Goal: Task Accomplishment & Management: Use online tool/utility

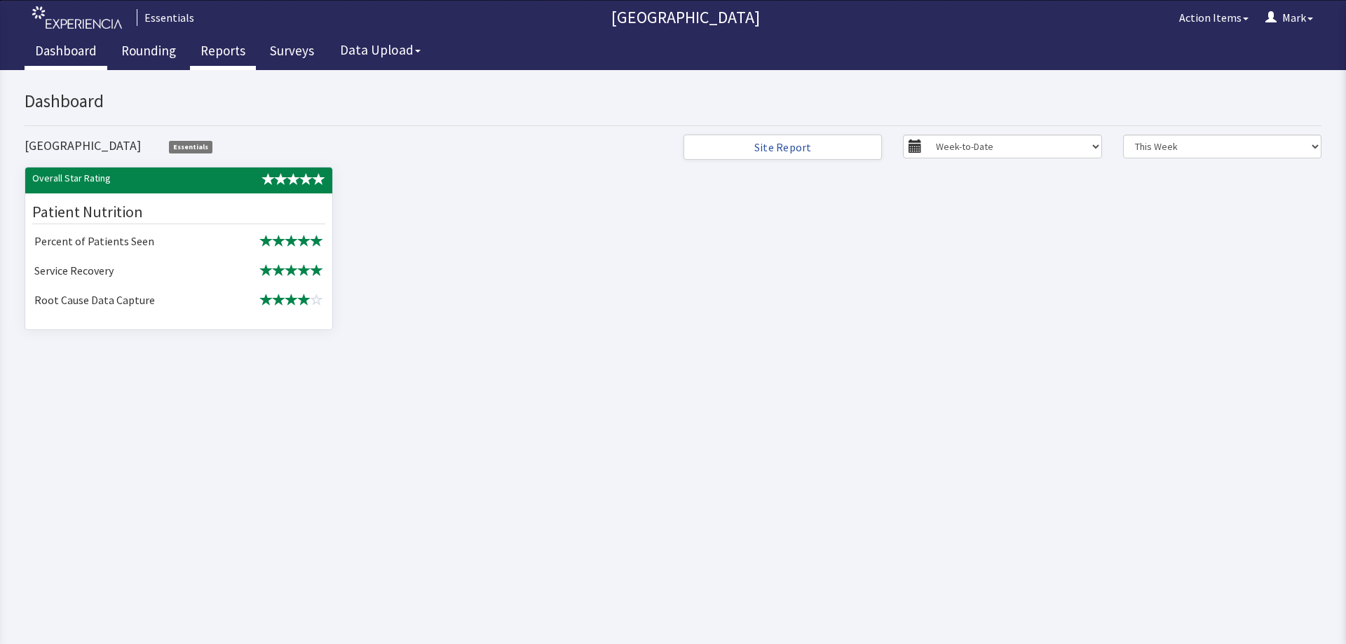
click at [231, 40] on link "Reports" at bounding box center [223, 52] width 66 height 35
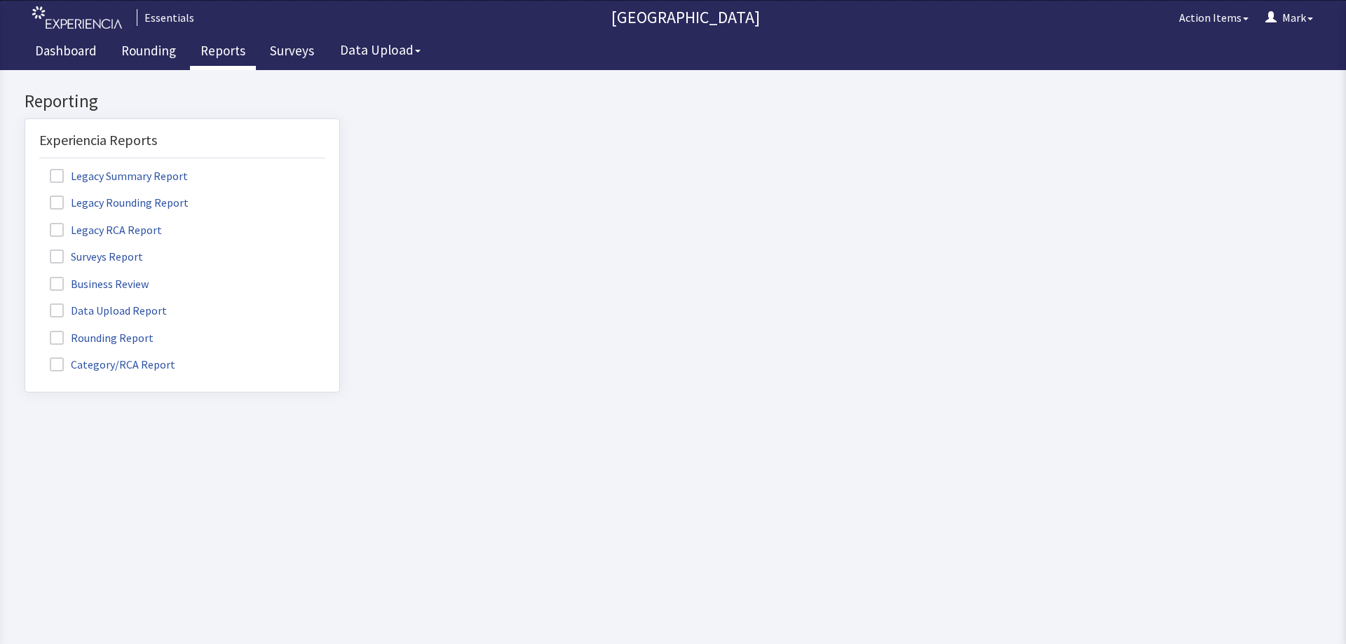
click at [55, 365] on span at bounding box center [57, 365] width 14 height 14
click at [25, 357] on input "Category/RCA Report" at bounding box center [25, 357] width 0 height 0
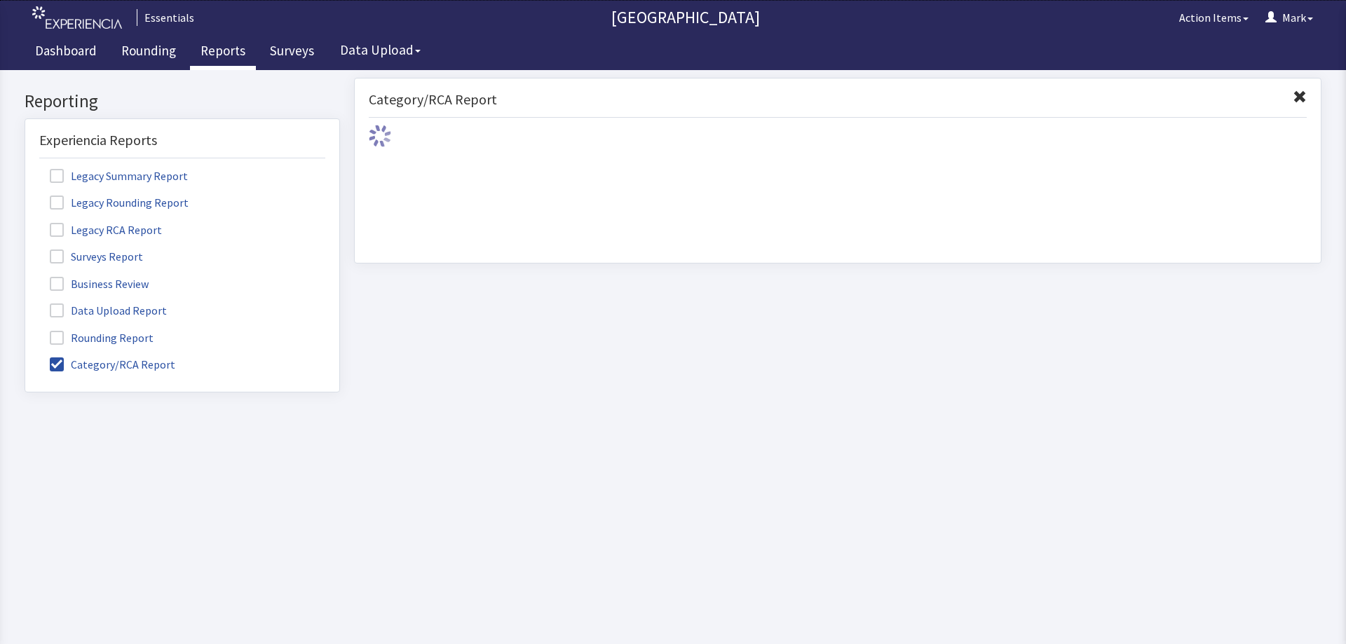
click at [53, 338] on span at bounding box center [57, 338] width 14 height 14
click at [25, 330] on input "Rounding Report" at bounding box center [25, 330] width 0 height 0
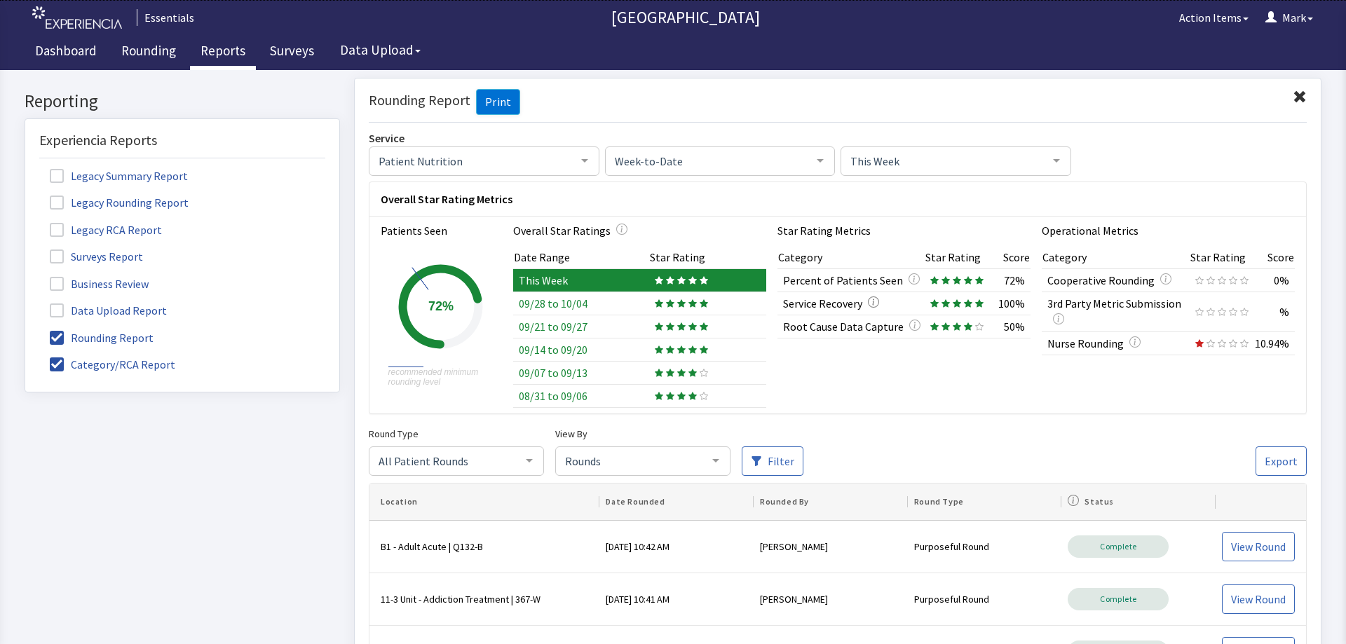
click at [868, 302] on icon "button" at bounding box center [873, 301] width 11 height 11
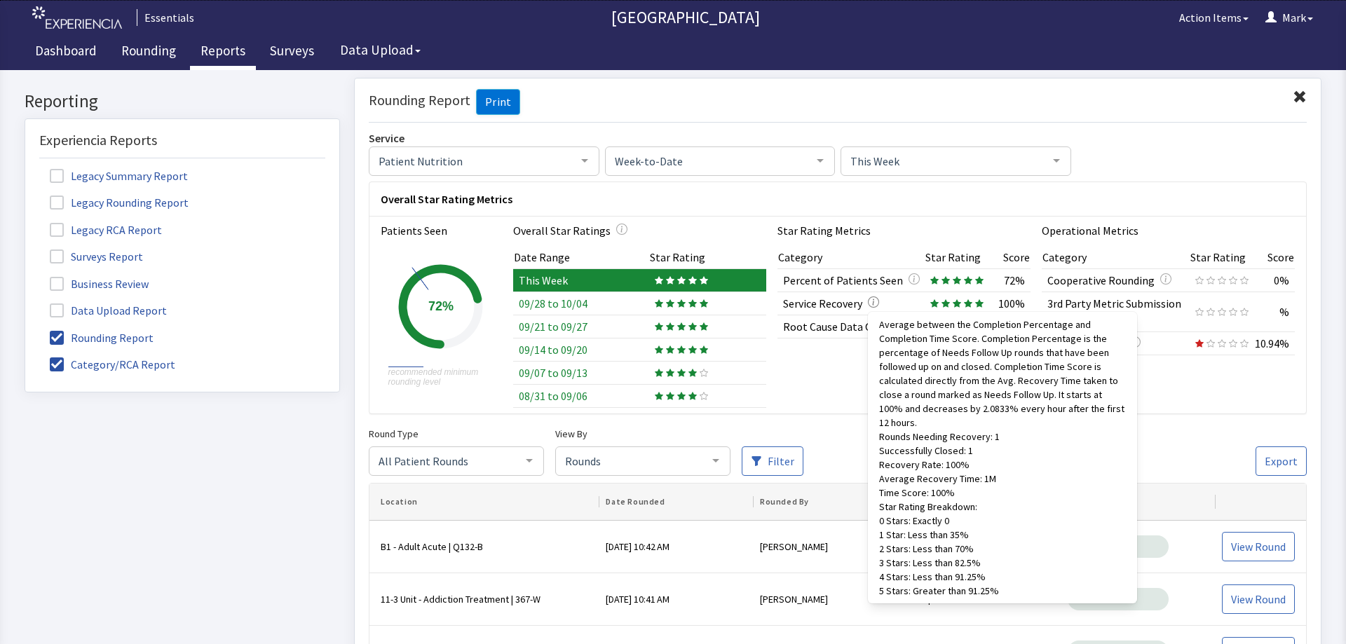
click at [868, 302] on icon "button" at bounding box center [873, 301] width 11 height 11
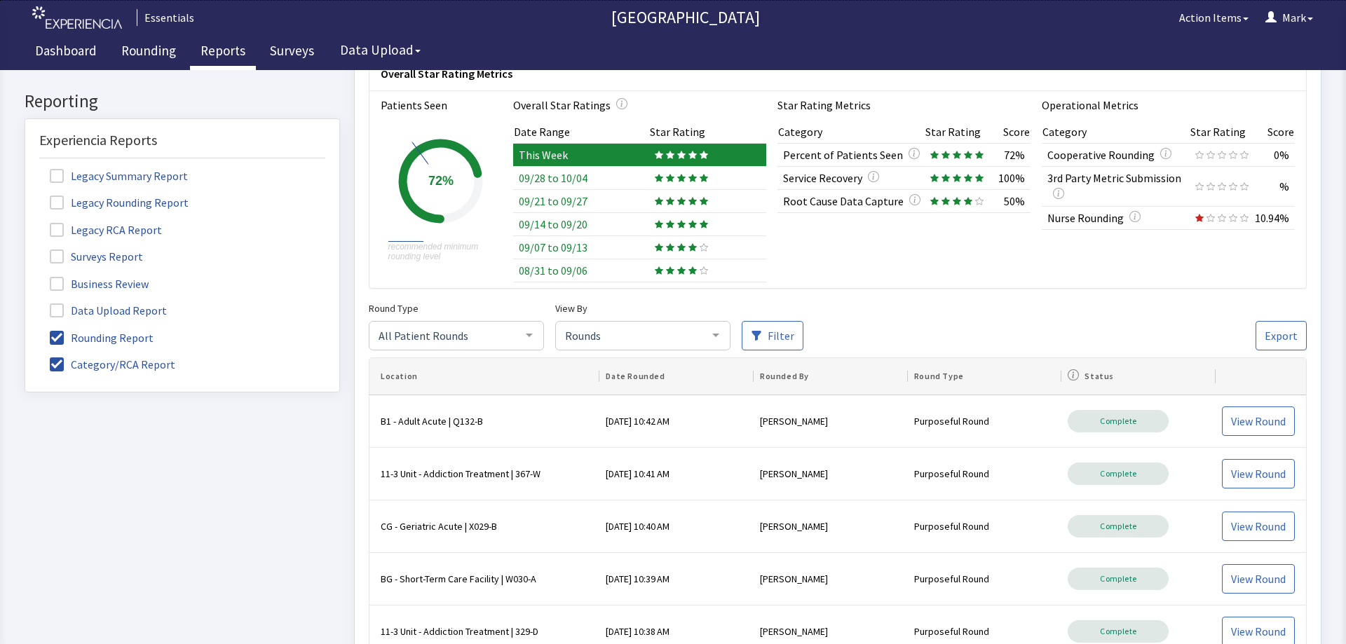
scroll to position [140, 0]
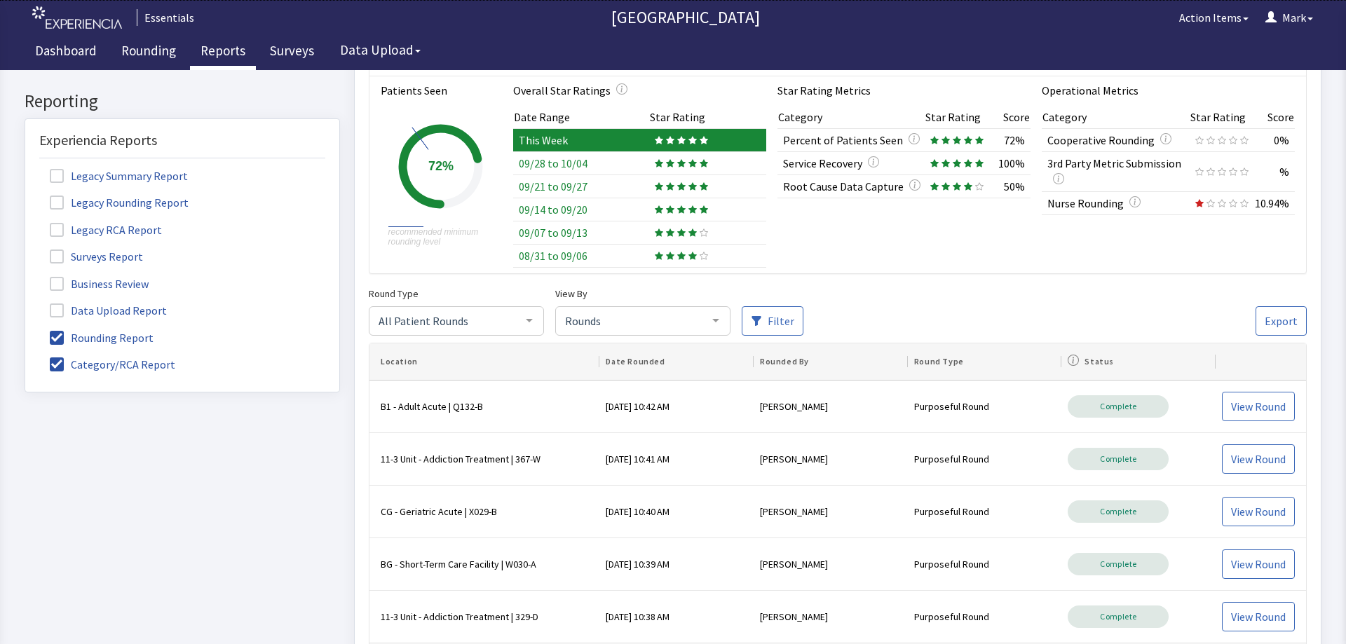
click at [706, 319] on div at bounding box center [716, 320] width 28 height 27
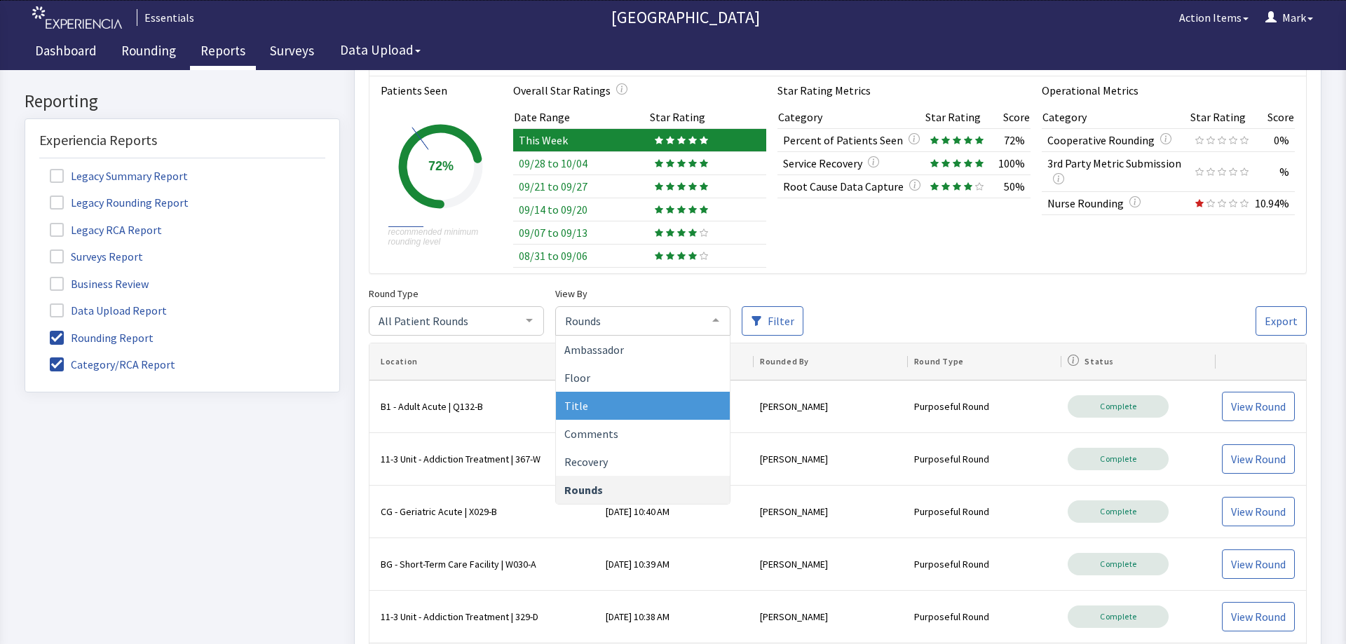
click at [691, 405] on span "Title" at bounding box center [643, 406] width 174 height 28
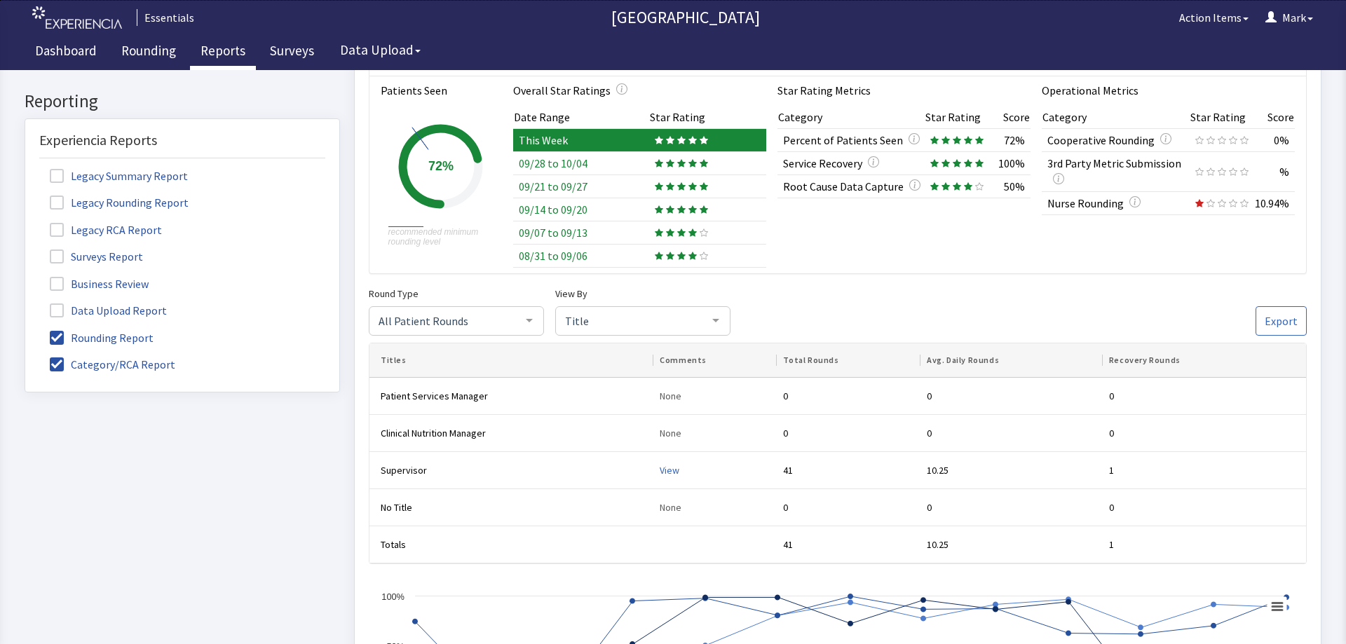
click at [705, 325] on div at bounding box center [716, 320] width 28 height 27
click at [821, 277] on div "Overall Star Rating Metrics Patients Seen Created with Highcharts 11.1.0 recomm…" at bounding box center [838, 536] width 938 height 991
click at [708, 318] on div at bounding box center [716, 320] width 28 height 27
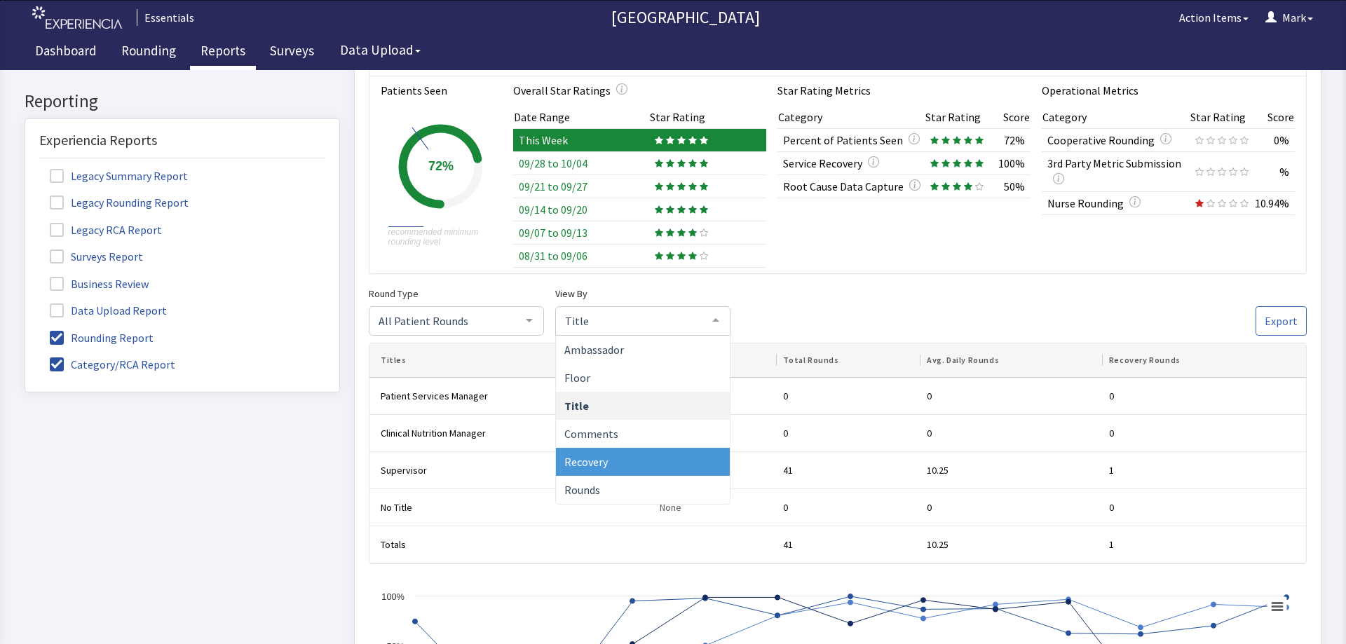
click at [682, 466] on span "Recovery" at bounding box center [643, 462] width 174 height 28
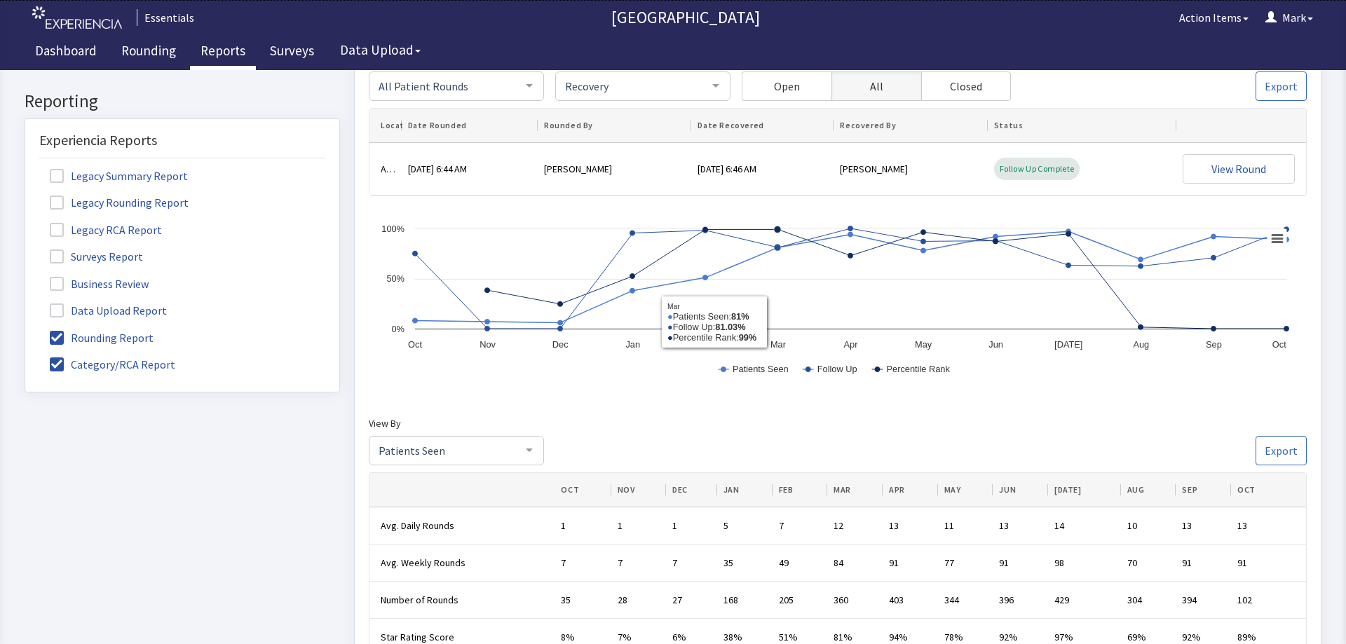
scroll to position [351, 0]
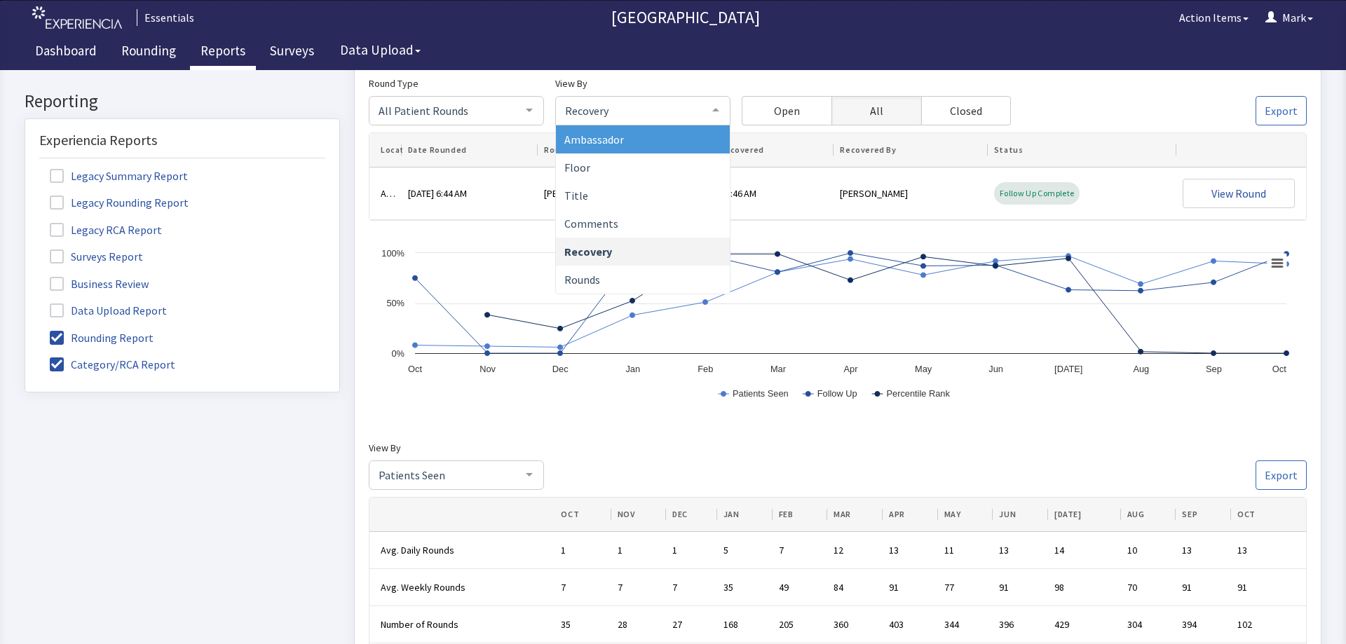
click at [705, 112] on div at bounding box center [716, 110] width 28 height 27
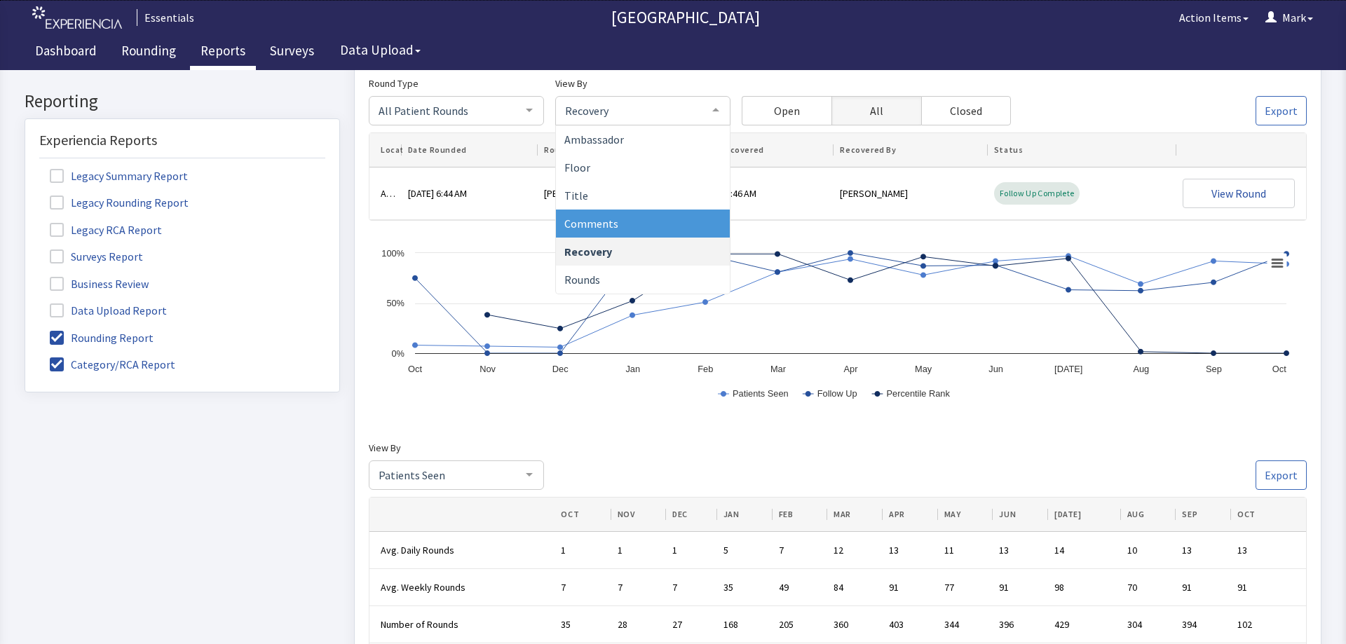
click at [637, 216] on span "Comments" at bounding box center [643, 224] width 174 height 28
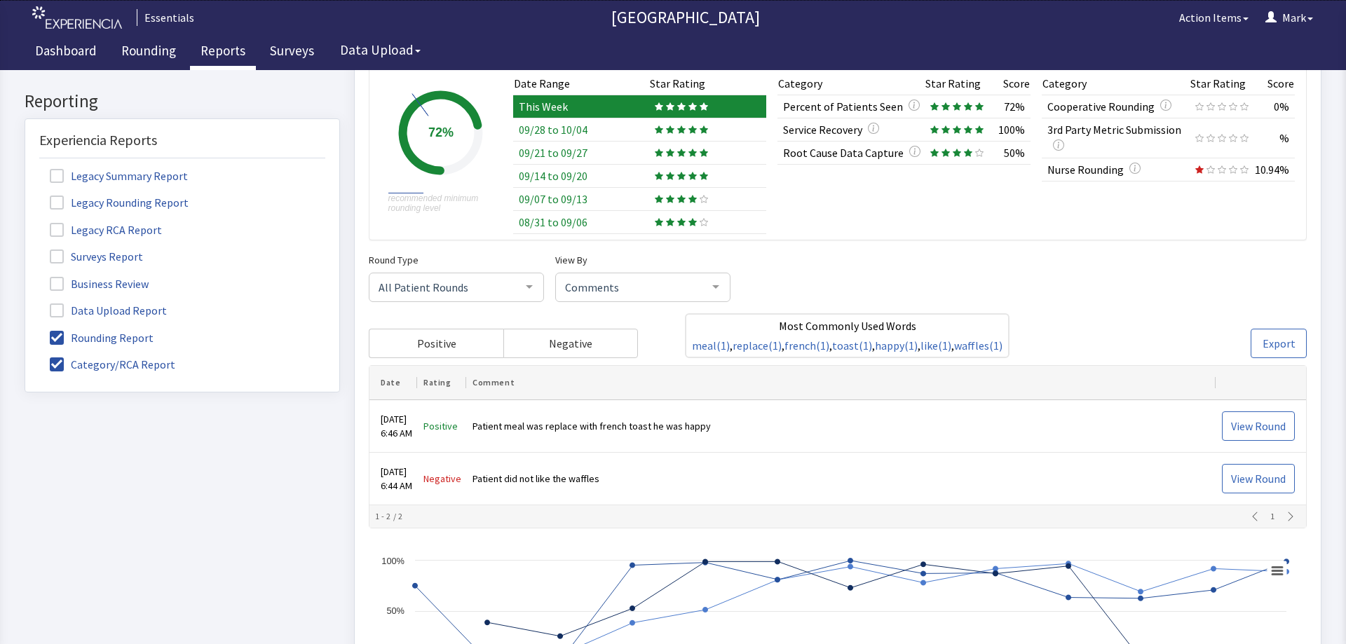
scroll to position [0, 0]
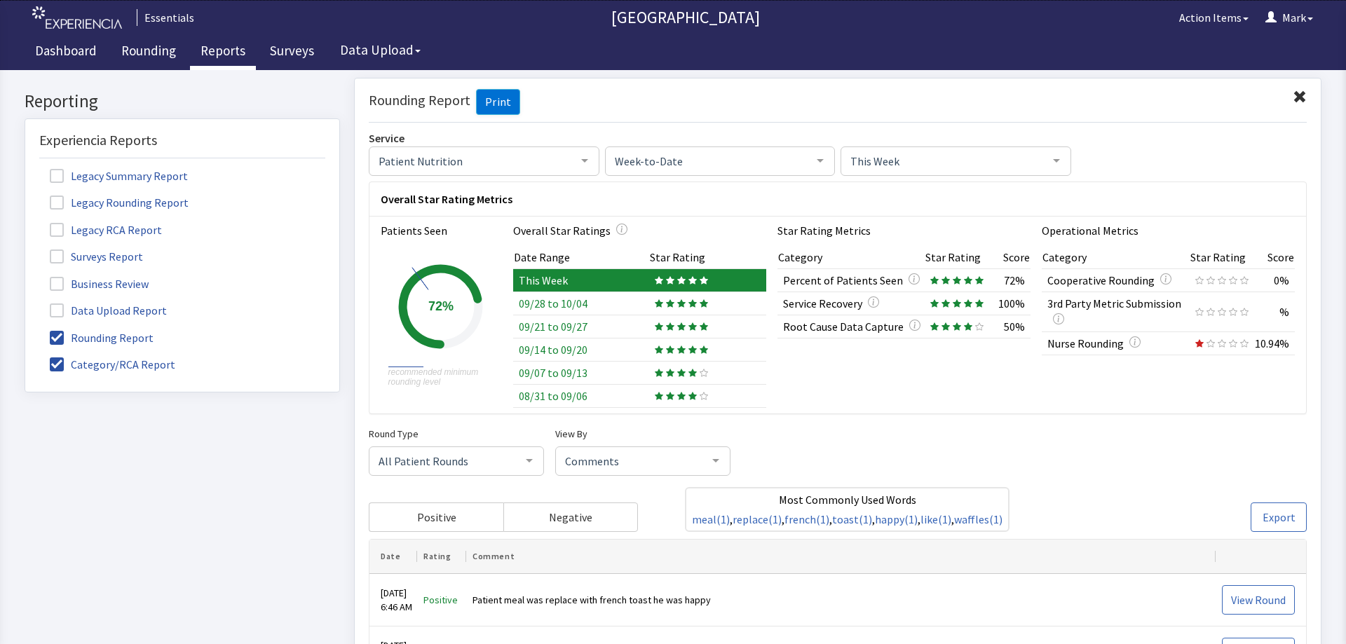
click at [1050, 170] on div at bounding box center [1057, 160] width 28 height 27
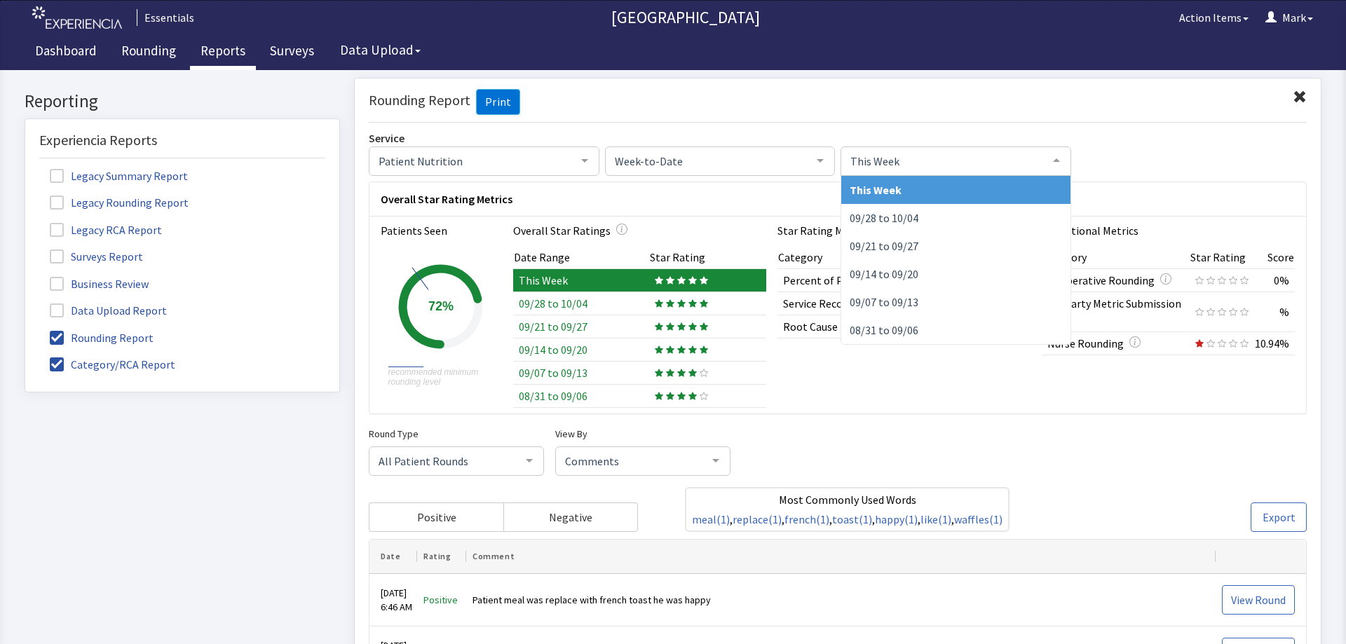
click at [1159, 161] on div "Patient Nutrition Patient Nutrition No elements found. Consider changing the se…" at bounding box center [838, 160] width 938 height 29
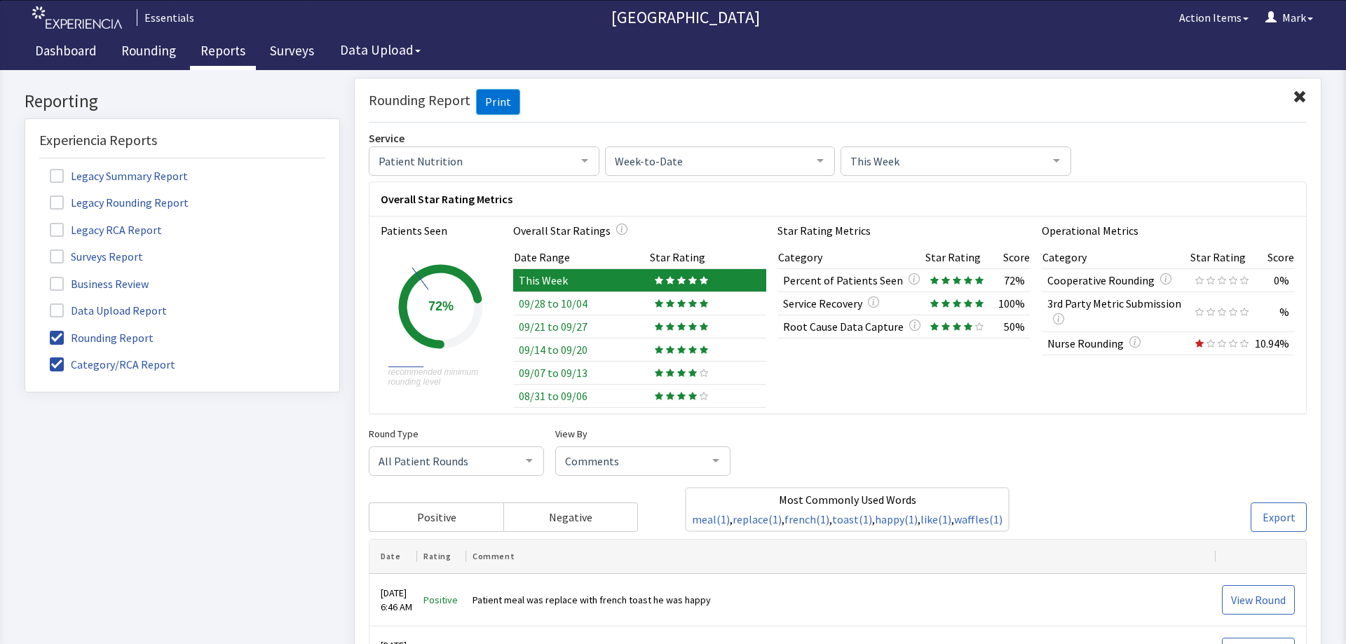
click at [819, 163] on div at bounding box center [820, 160] width 28 height 27
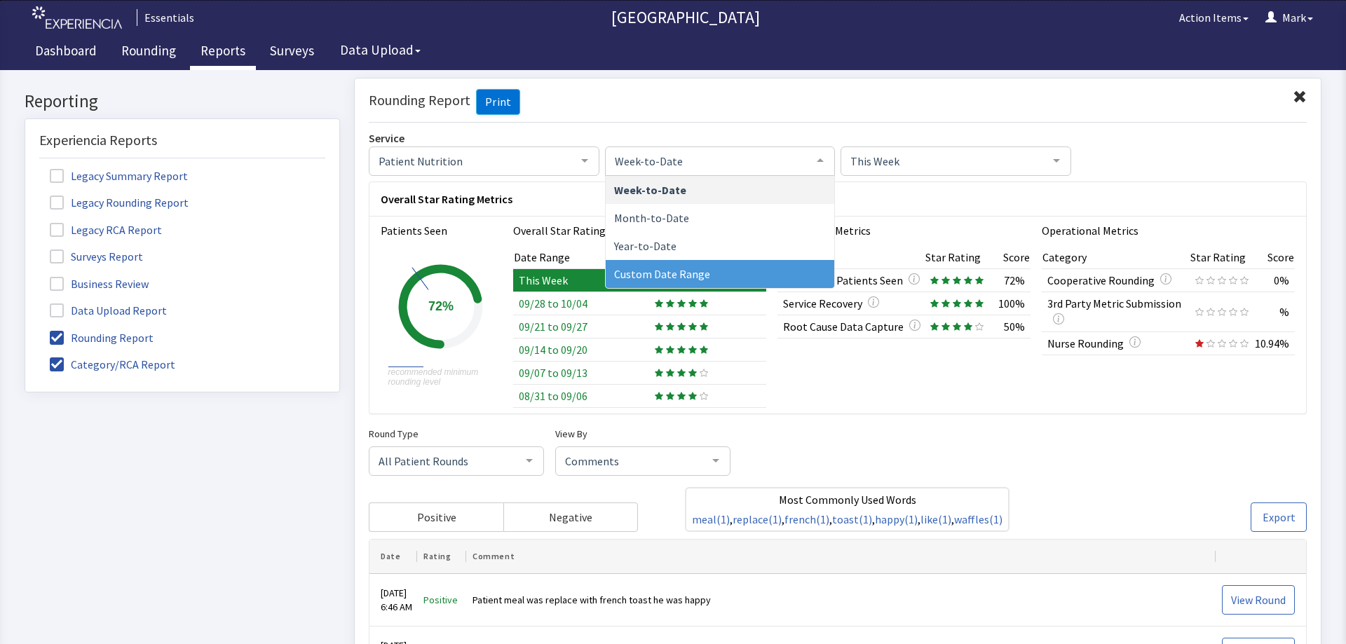
drag, startPoint x: 711, startPoint y: 257, endPoint x: 705, endPoint y: 265, distance: 9.5
click at [705, 265] on ul "Week-to-Date Month-to-Date Year-to-Date Custom Date Range No elements found. Co…" at bounding box center [720, 231] width 229 height 112
click at [705, 265] on span "Custom Date Range" at bounding box center [720, 273] width 229 height 28
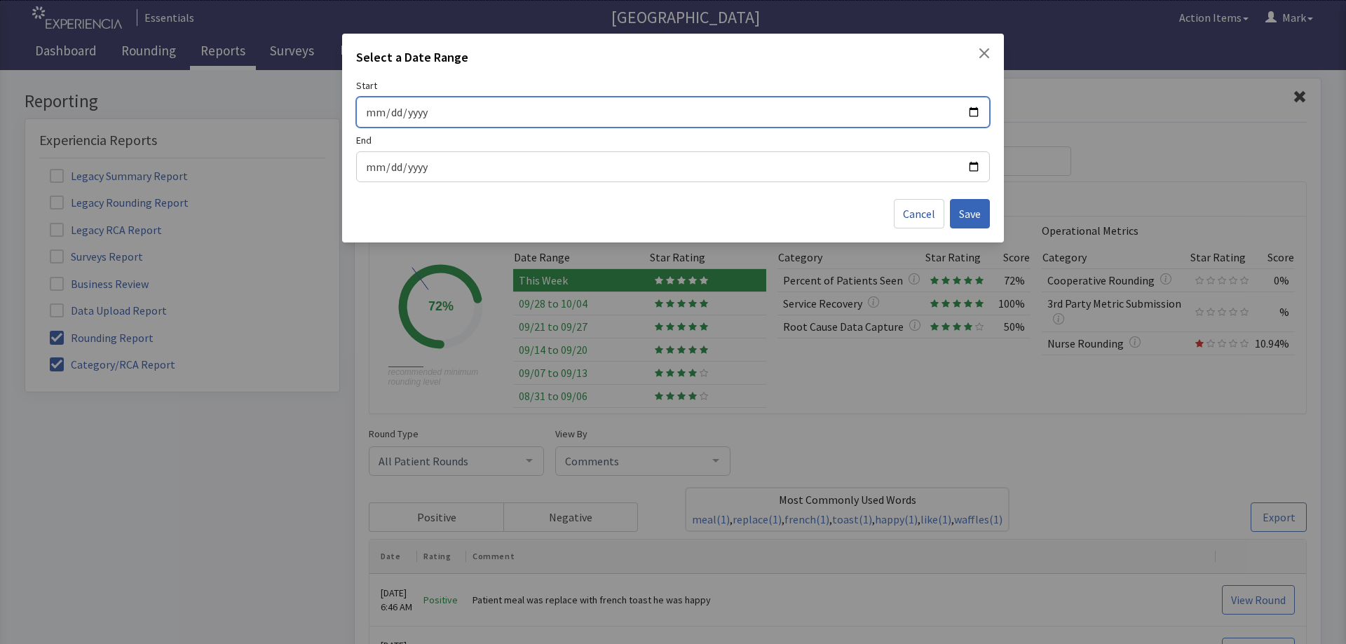
click at [980, 112] on input "Start" at bounding box center [673, 112] width 616 height 18
type input "[DATE]"
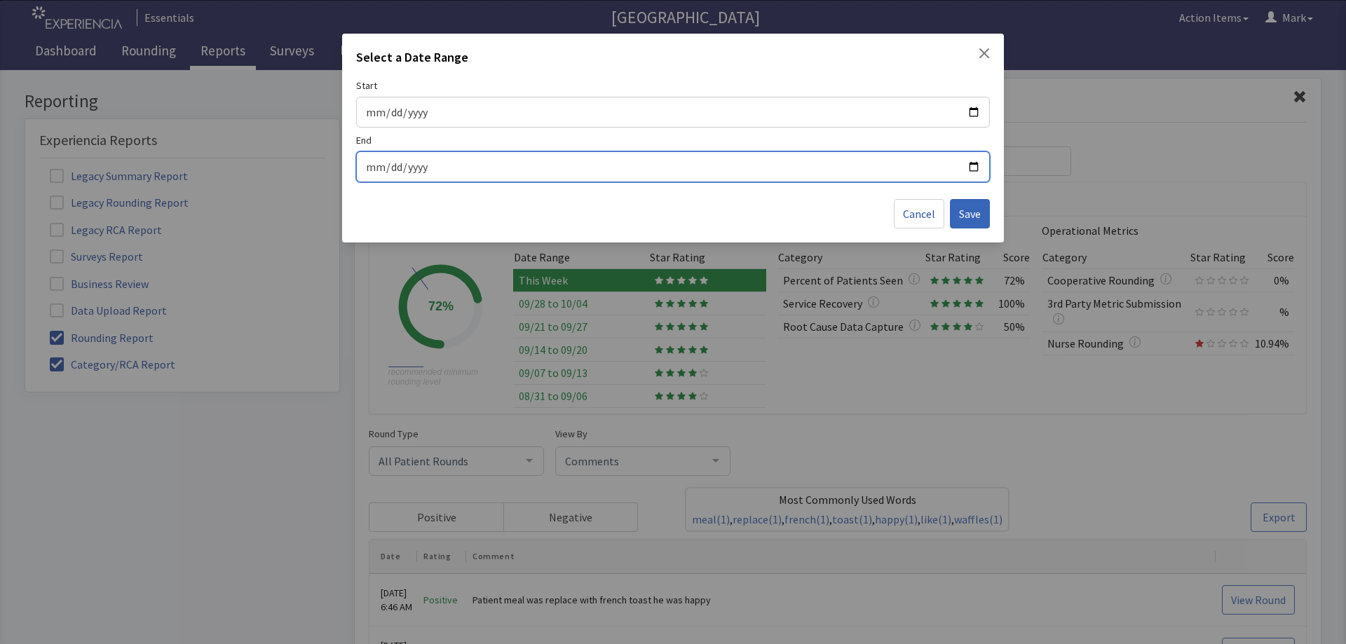
click at [978, 164] on input "End" at bounding box center [673, 167] width 616 height 18
type input "[DATE]"
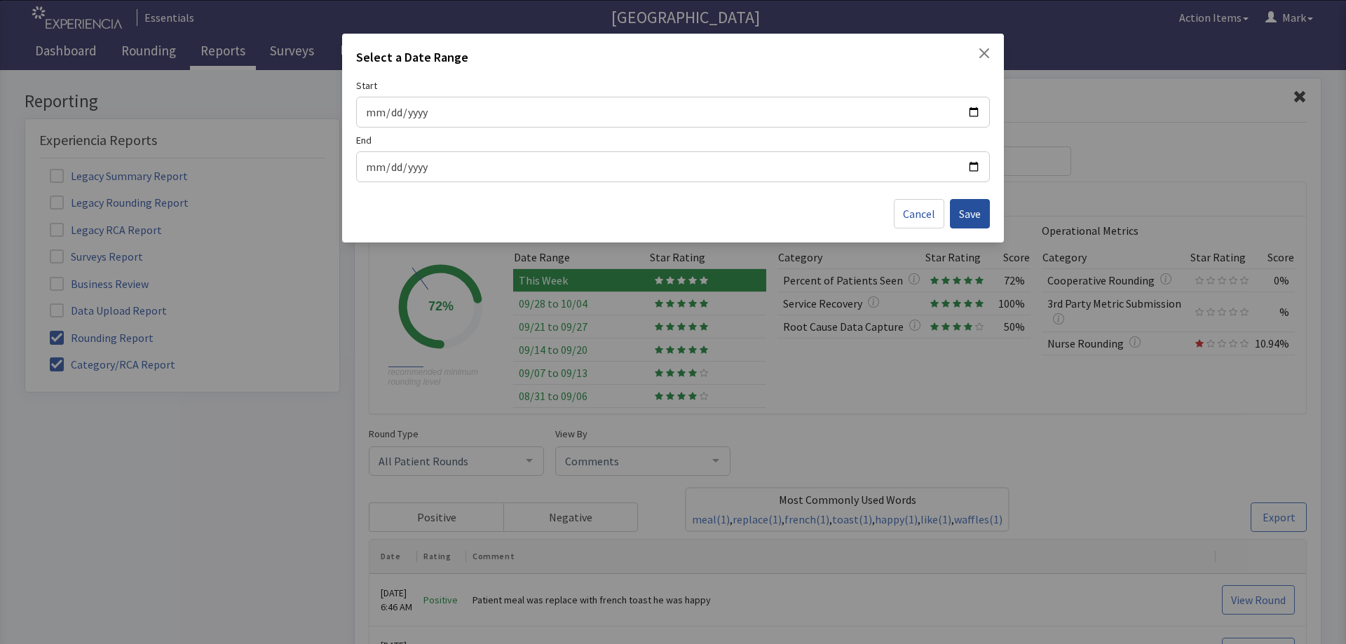
click at [971, 214] on span "Save" at bounding box center [970, 213] width 22 height 17
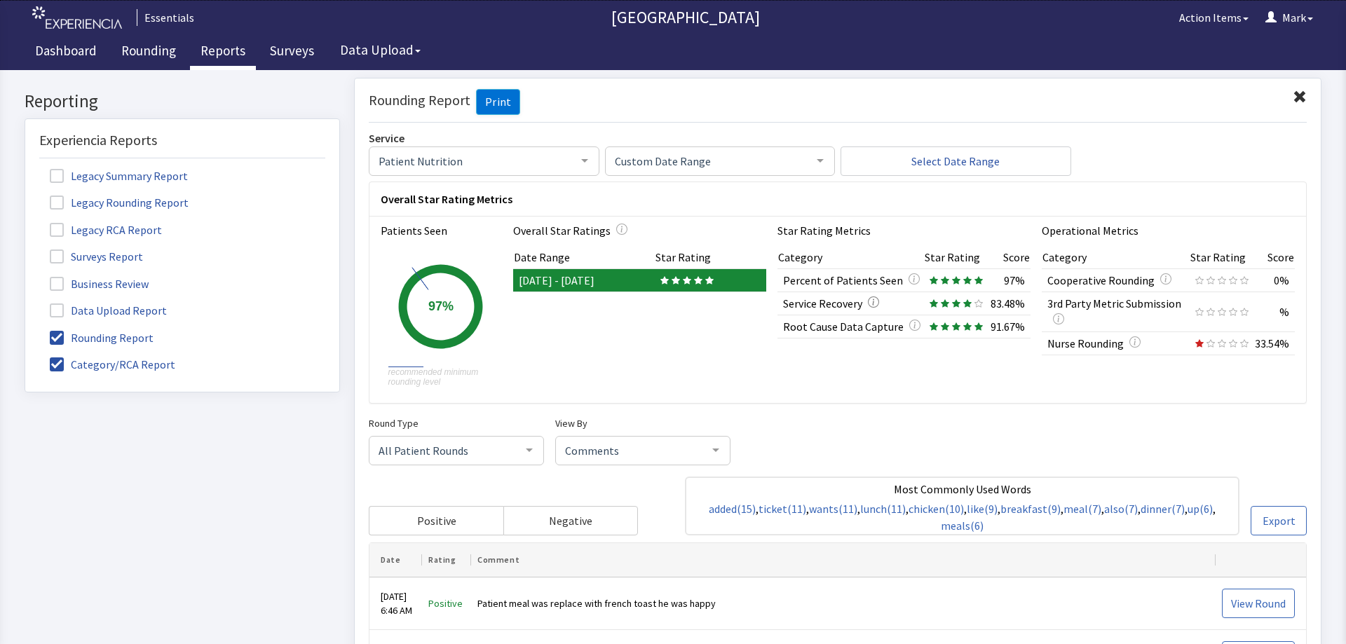
click at [870, 301] on icon "button" at bounding box center [873, 301] width 11 height 11
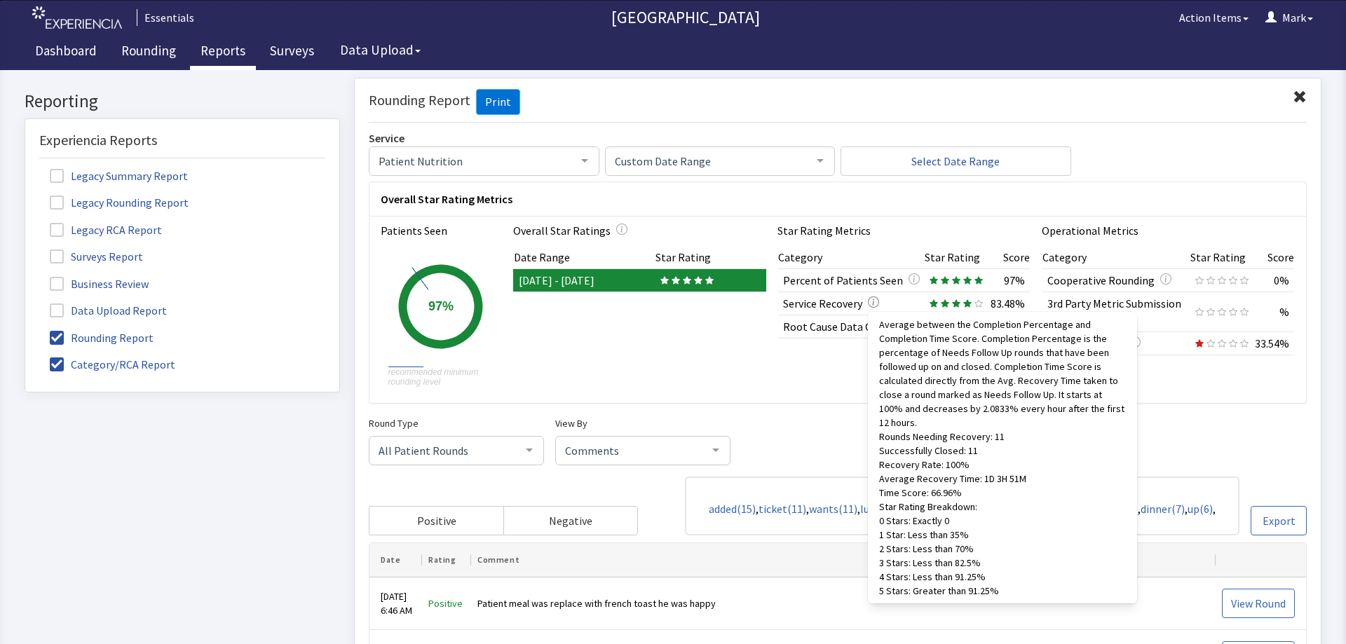
click at [871, 301] on icon "button" at bounding box center [873, 301] width 11 height 11
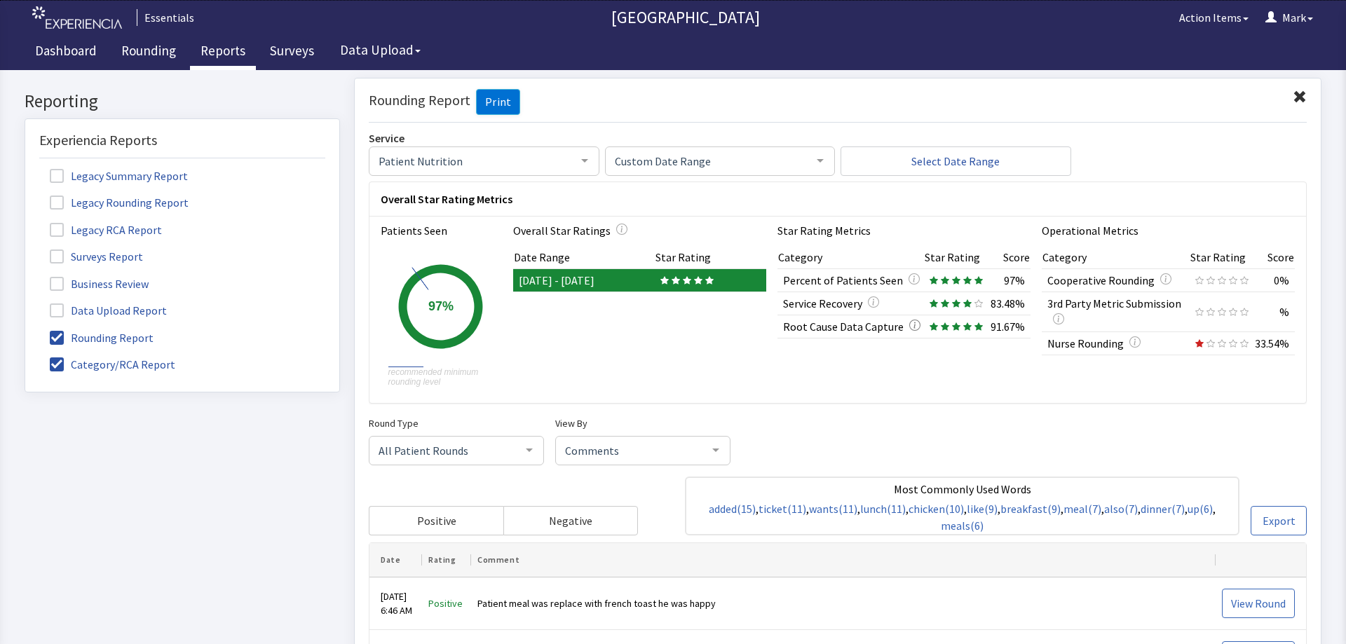
click at [914, 326] on icon "button" at bounding box center [914, 325] width 1 height 6
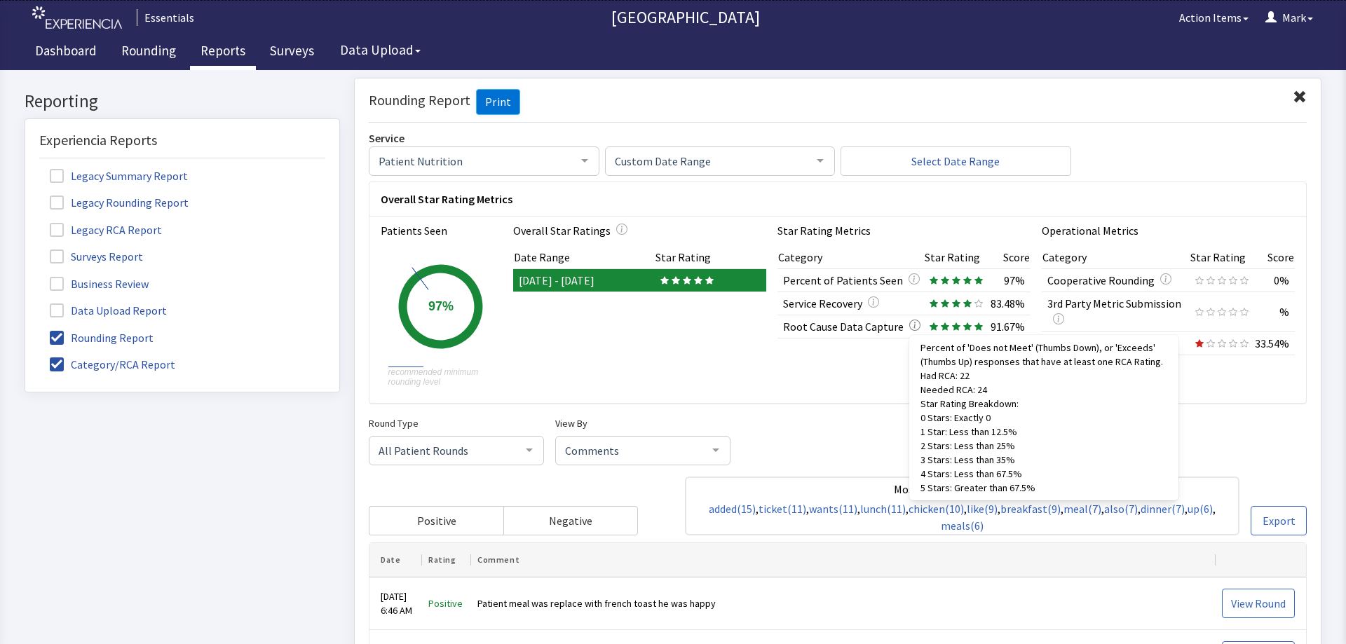
click at [914, 326] on icon "button" at bounding box center [914, 325] width 1 height 6
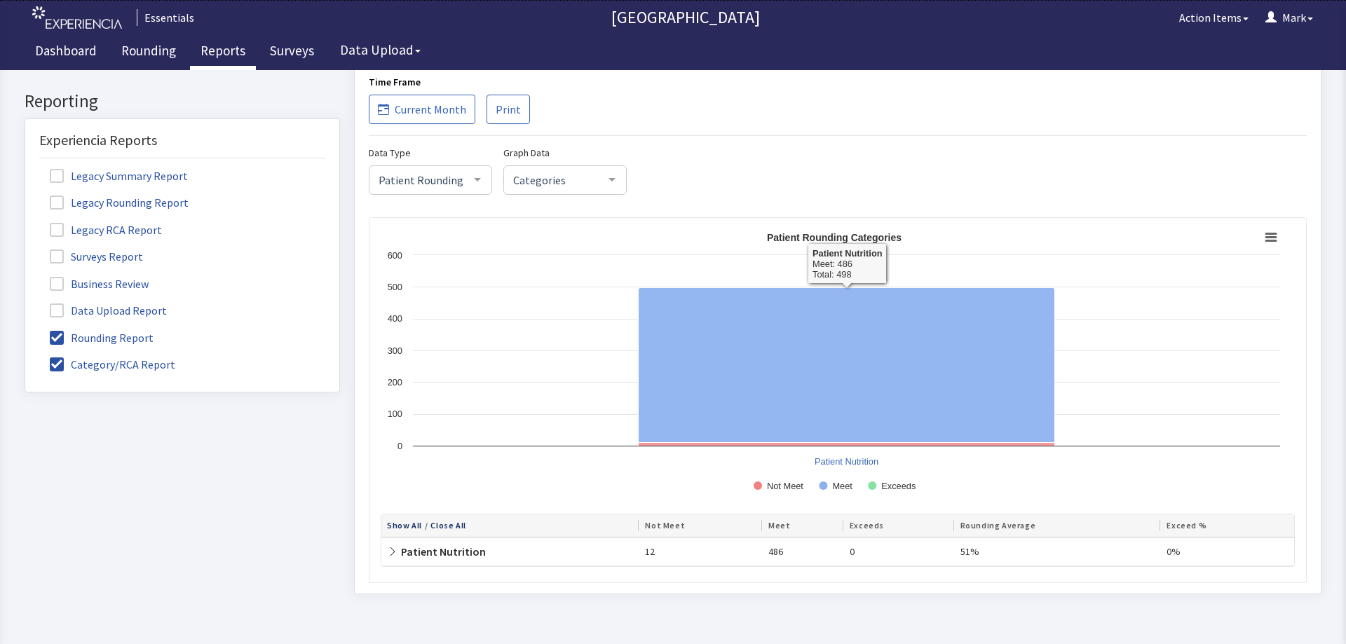
scroll to position [1409, 0]
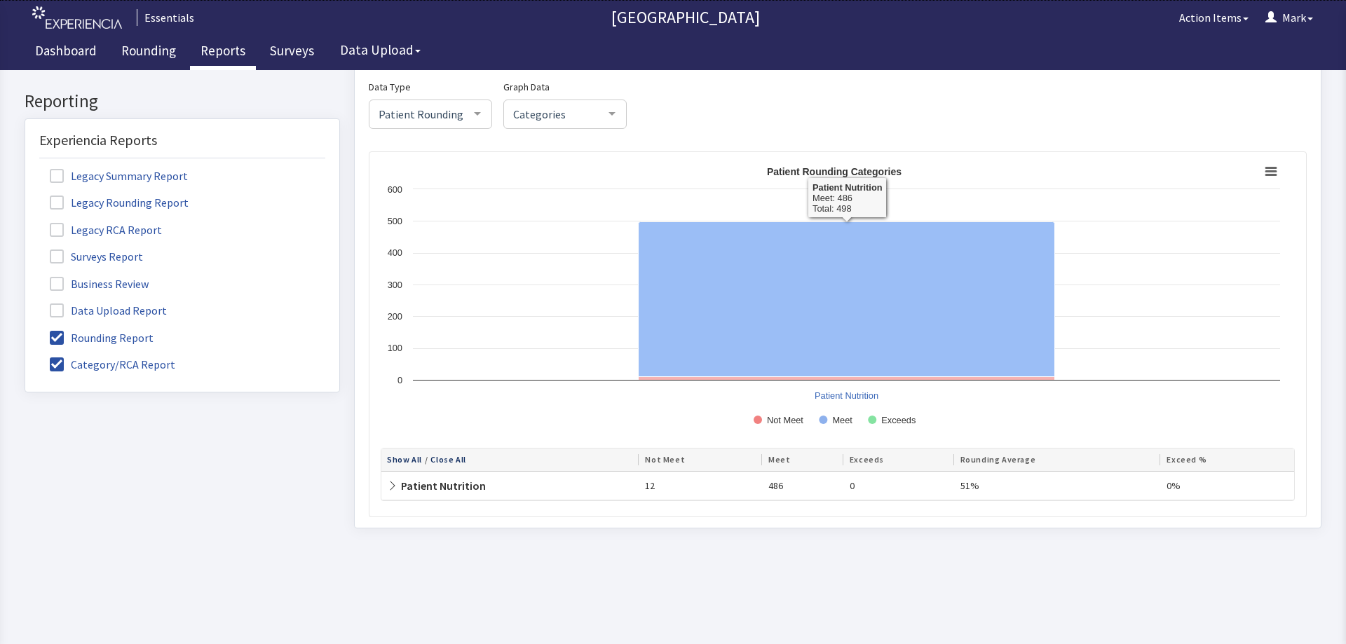
click at [582, 107] on span "Categories" at bounding box center [554, 112] width 88 height 15
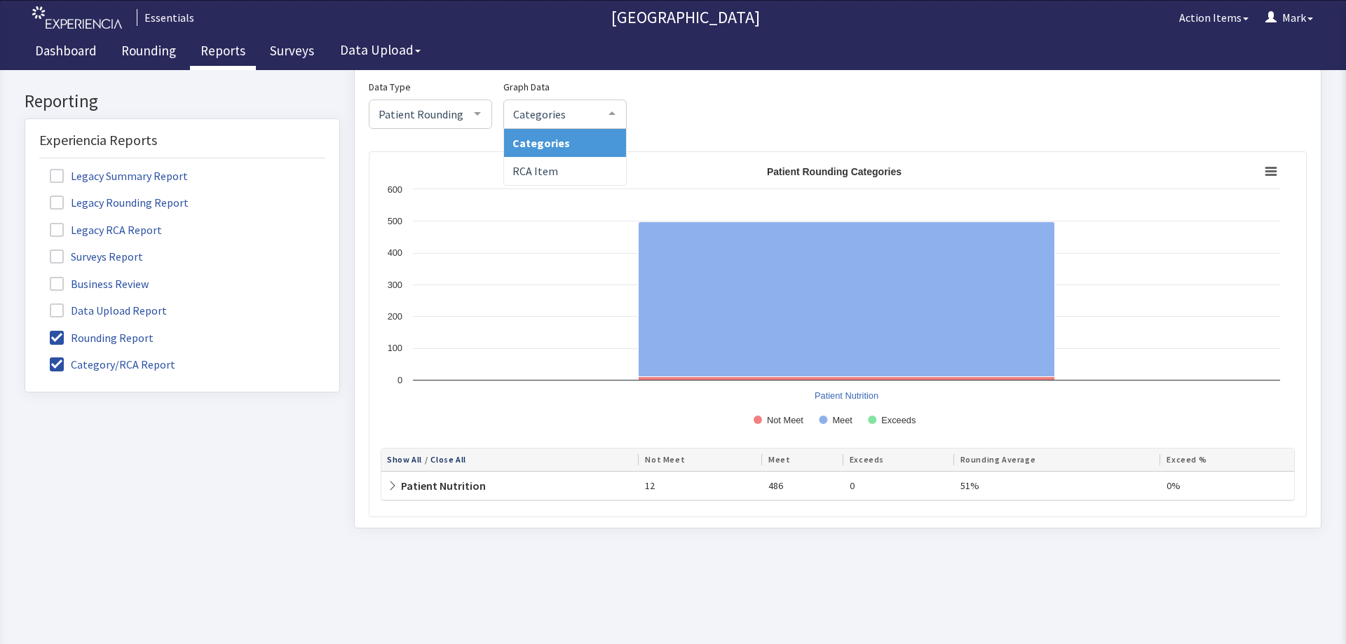
click at [572, 171] on span "RCA Item" at bounding box center [565, 170] width 122 height 28
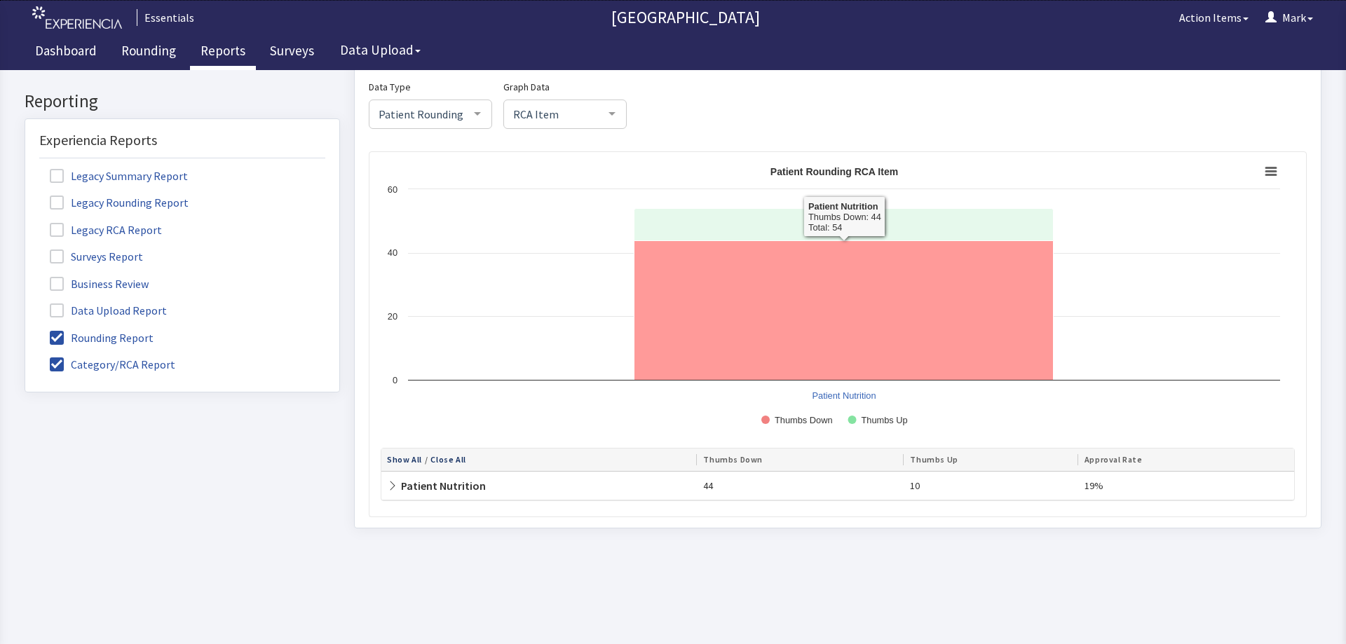
click at [825, 309] on icon "Patient Rounding Categories" at bounding box center [844, 311] width 419 height 140
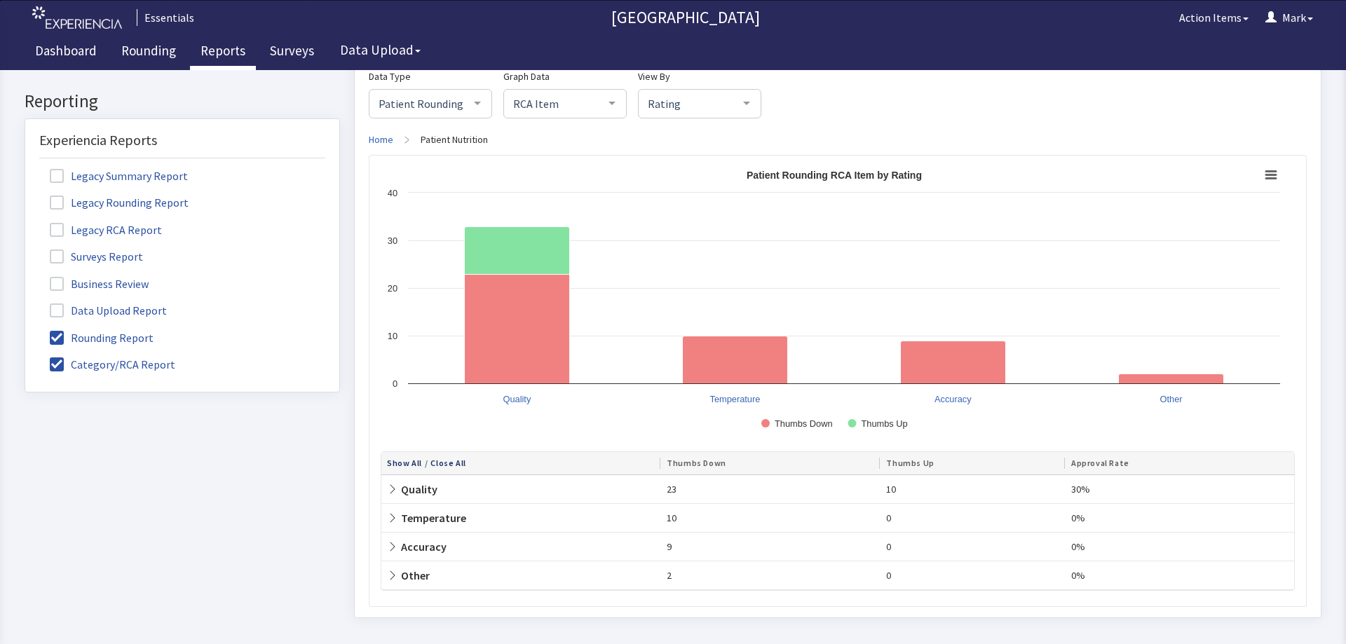
click at [387, 484] on icon at bounding box center [392, 489] width 11 height 11
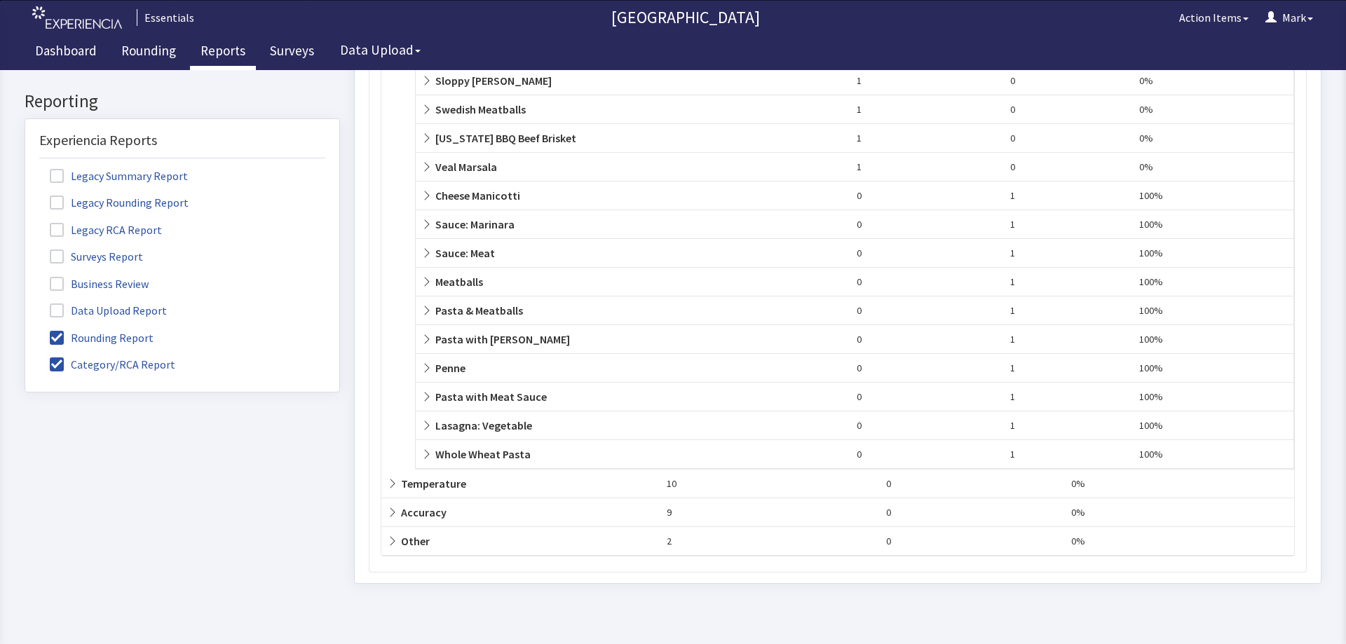
scroll to position [2367, 0]
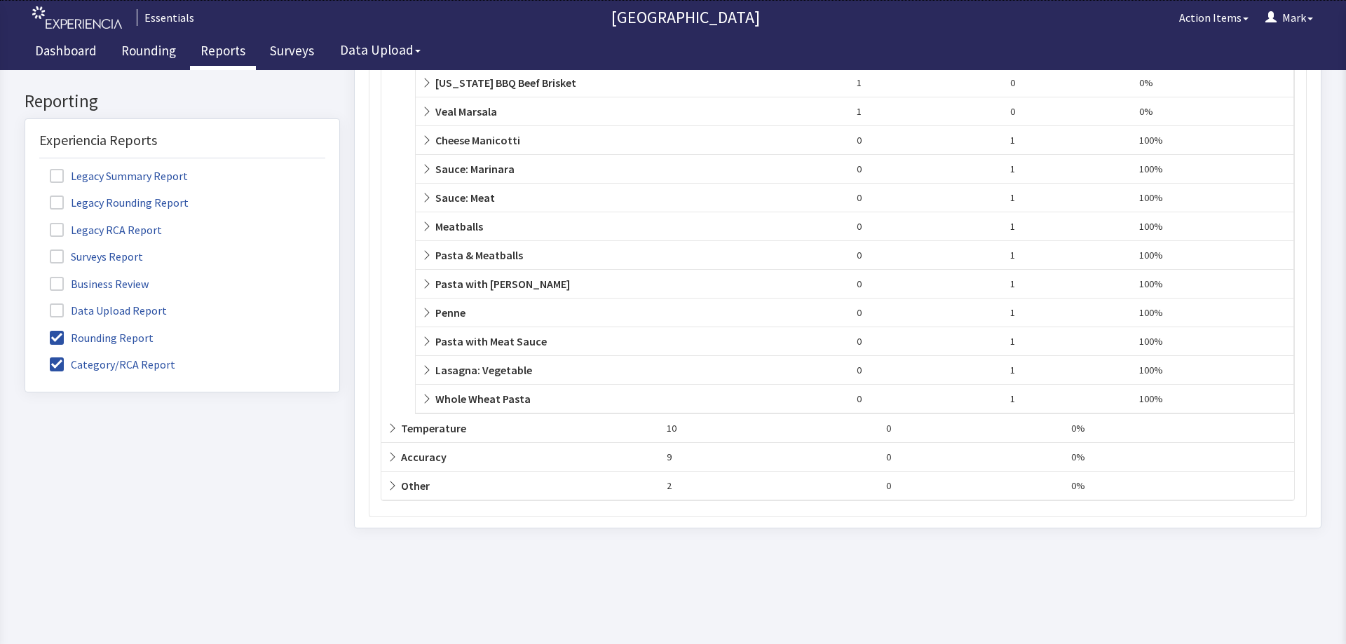
click at [416, 433] on span "Temperature" at bounding box center [426, 428] width 79 height 14
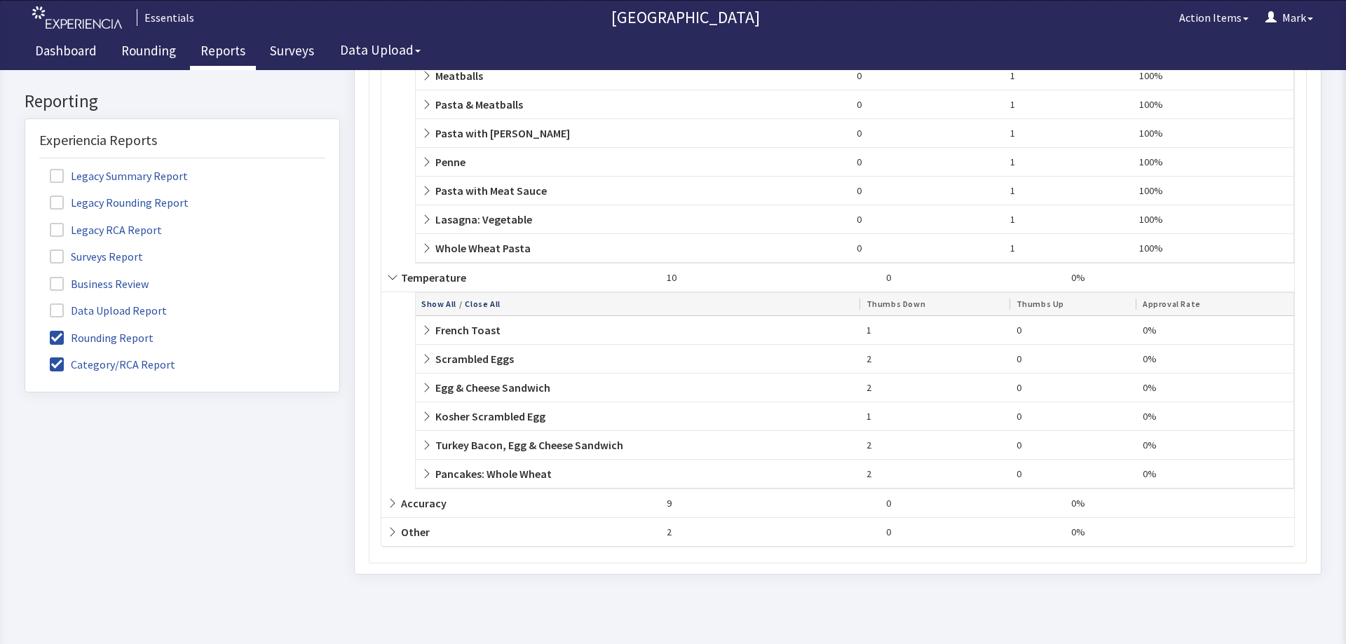
scroll to position [2087, 0]
